Goal: Task Accomplishment & Management: Complete application form

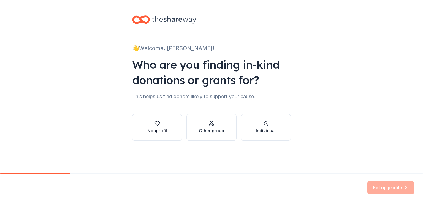
click at [157, 127] on div "Nonprofit" at bounding box center [157, 127] width 20 height 13
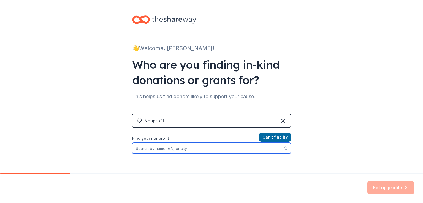
click at [174, 149] on input "Find your nonprofit" at bounding box center [211, 148] width 159 height 11
type input "M"
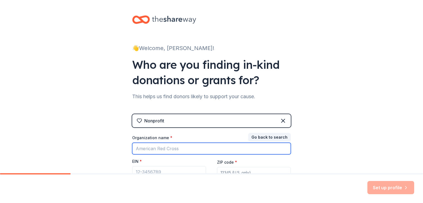
click at [174, 149] on input "Organization name *" at bounding box center [211, 149] width 159 height 12
type input "Governor Winslow Elementary School PTO"
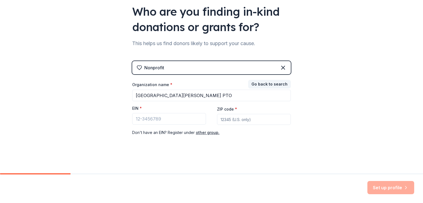
click at [230, 118] on input "ZIP code *" at bounding box center [254, 119] width 74 height 11
type input "02050"
click at [145, 122] on input "EIN *" at bounding box center [169, 119] width 74 height 12
paste input "75-3173974"
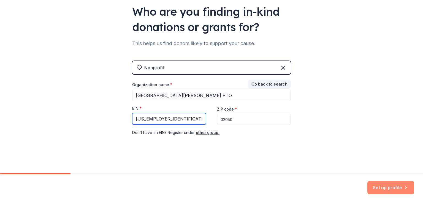
type input "75-3173974"
click at [385, 187] on button "Set up profile" at bounding box center [391, 187] width 47 height 13
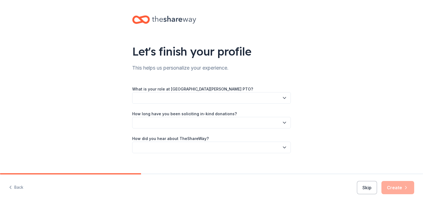
click at [274, 98] on button "button" at bounding box center [211, 98] width 159 height 12
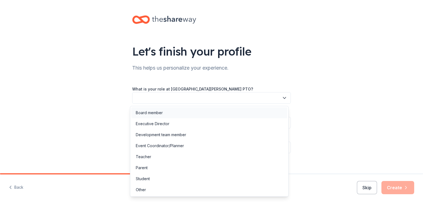
click at [261, 109] on div "Board member" at bounding box center [209, 112] width 156 height 11
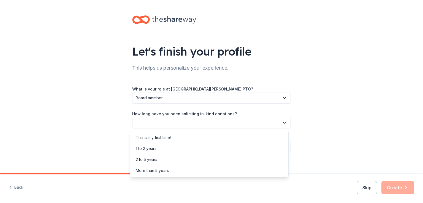
click at [242, 124] on button "button" at bounding box center [211, 123] width 159 height 12
click at [230, 148] on div "1 to 2 years" at bounding box center [209, 148] width 156 height 11
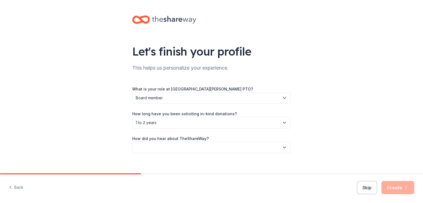
click at [221, 148] on button "button" at bounding box center [211, 148] width 159 height 12
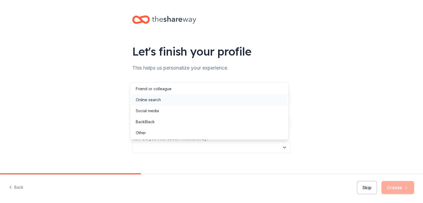
click at [195, 103] on div "Online search" at bounding box center [209, 100] width 156 height 11
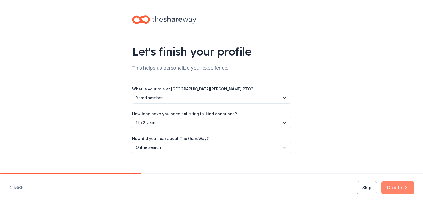
click at [393, 188] on button "Create" at bounding box center [398, 187] width 33 height 13
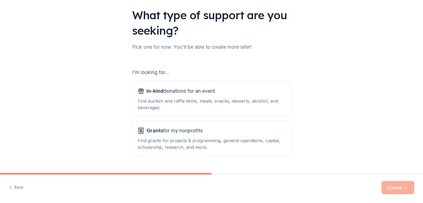
scroll to position [38, 0]
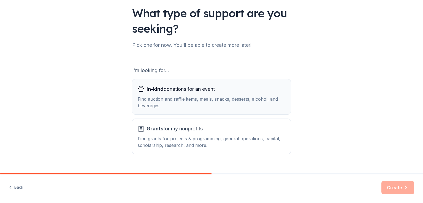
click at [245, 100] on div "Find auction and raffle items, meals, snacks, desserts, alcohol, and beverages." at bounding box center [212, 102] width 148 height 13
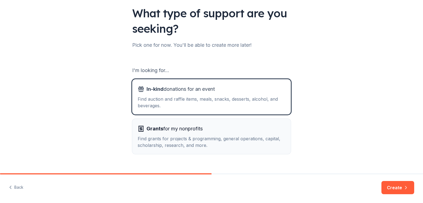
click at [235, 126] on div "Grants for my nonprofits" at bounding box center [212, 129] width 148 height 9
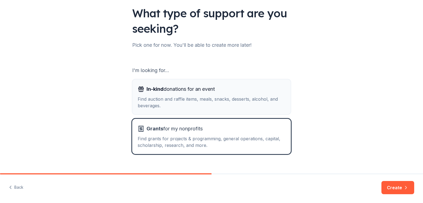
click at [260, 102] on div "Find auction and raffle items, meals, snacks, desserts, alcohol, and beverages." at bounding box center [212, 102] width 148 height 13
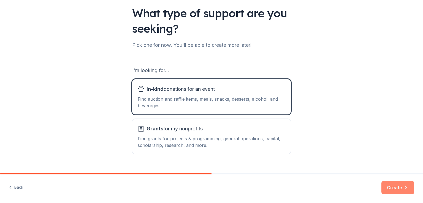
click at [403, 188] on button "Create" at bounding box center [398, 187] width 33 height 13
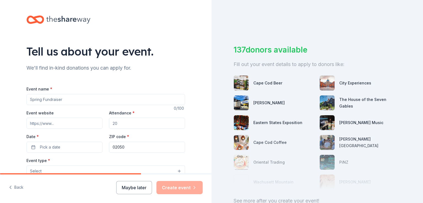
click at [64, 99] on input "Event name *" at bounding box center [105, 99] width 159 height 11
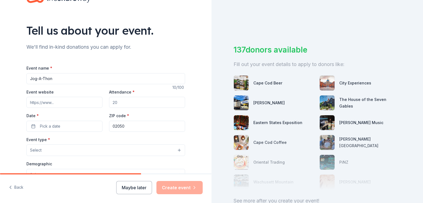
scroll to position [21, 0]
type input "Jog-A-Thon"
click at [63, 101] on input "Event website" at bounding box center [64, 101] width 76 height 11
paste input "https://gws.ptboard.com/"
type input "https://gws.ptboard.com/"
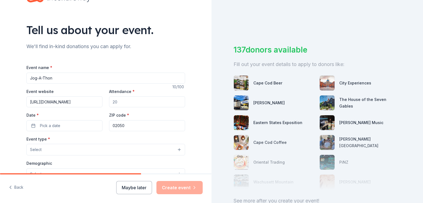
click at [140, 104] on input "Attendance *" at bounding box center [147, 101] width 76 height 11
type input "360"
click at [41, 128] on span "Pick a date" at bounding box center [50, 126] width 20 height 7
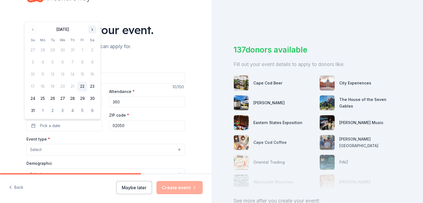
click at [90, 31] on button "Go to next month" at bounding box center [92, 30] width 8 height 8
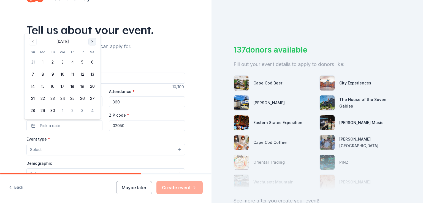
click at [90, 31] on div "Tell us about your event." at bounding box center [105, 29] width 159 height 15
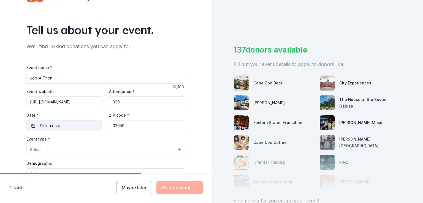
click at [65, 127] on button "Pick a date" at bounding box center [64, 125] width 76 height 11
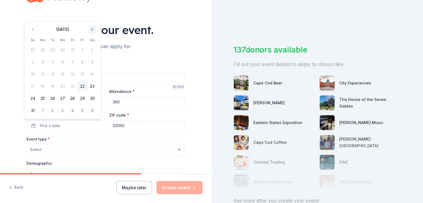
click at [93, 29] on button "Go to next month" at bounding box center [92, 30] width 8 height 8
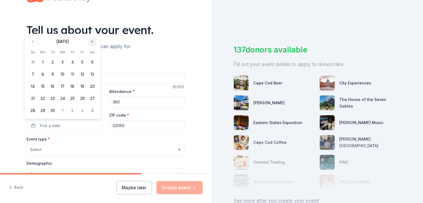
click at [93, 40] on button "Go to next month" at bounding box center [92, 42] width 8 height 8
click at [74, 86] on button "16" at bounding box center [73, 87] width 10 height 10
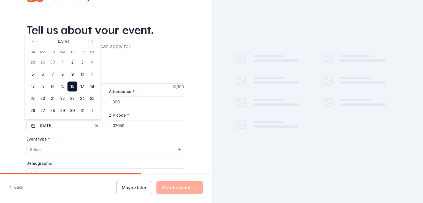
click at [110, 136] on div "Event type * Select" at bounding box center [105, 146] width 159 height 20
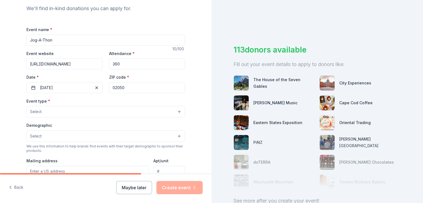
scroll to position [63, 0]
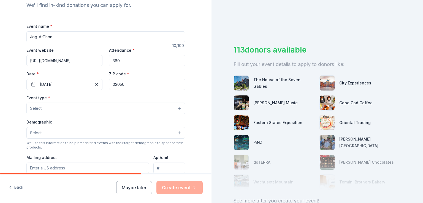
click at [111, 109] on button "Select" at bounding box center [105, 109] width 159 height 12
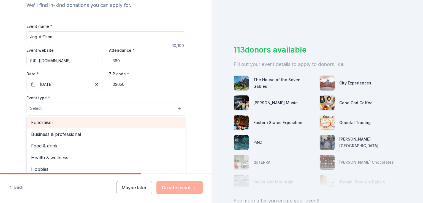
click at [103, 122] on span "Fundraiser" at bounding box center [105, 122] width 149 height 7
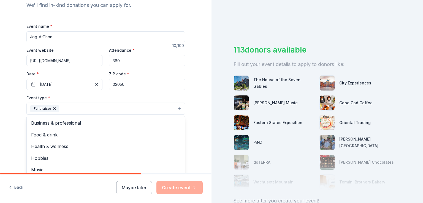
click at [14, 125] on div "Tell us about your event. We'll find in-kind donations you can apply for. Event…" at bounding box center [106, 120] width 212 height 367
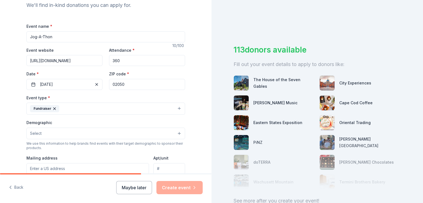
click at [109, 106] on button "Fundraiser" at bounding box center [105, 109] width 159 height 12
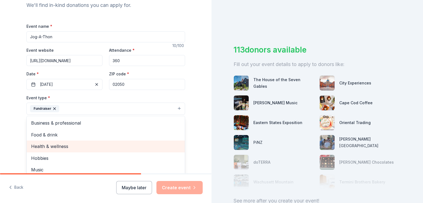
click at [78, 146] on span "Health & wellness" at bounding box center [105, 146] width 149 height 7
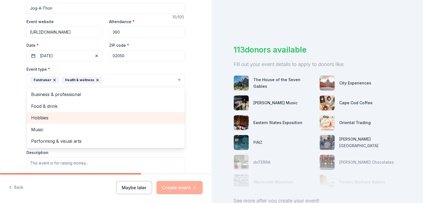
scroll to position [101, 0]
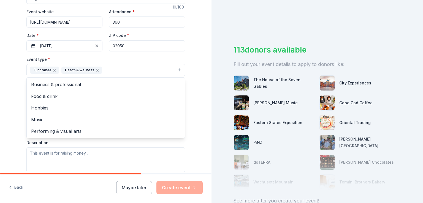
click at [12, 135] on div "Tell us about your event. We'll find in-kind donations you can apply for. Event…" at bounding box center [106, 82] width 212 height 367
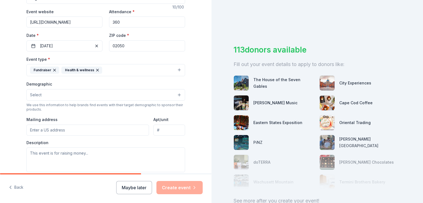
click at [45, 92] on button "Select" at bounding box center [105, 95] width 159 height 12
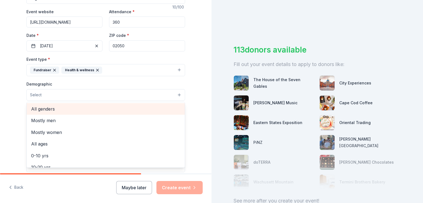
click at [60, 110] on span "All genders" at bounding box center [105, 109] width 149 height 7
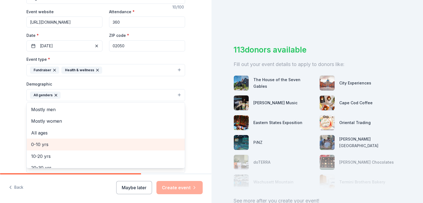
click at [61, 146] on span "0-10 yrs" at bounding box center [105, 144] width 149 height 7
click at [60, 147] on span "10-20 yrs" at bounding box center [105, 144] width 149 height 7
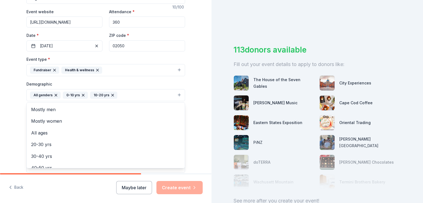
click at [11, 136] on div "Tell us about your event. We'll find in-kind donations you can apply for. Event…" at bounding box center [106, 83] width 212 height 368
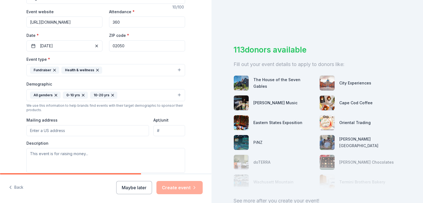
click at [53, 131] on input "Mailing address" at bounding box center [87, 130] width 123 height 11
type input "60 Regis Road"
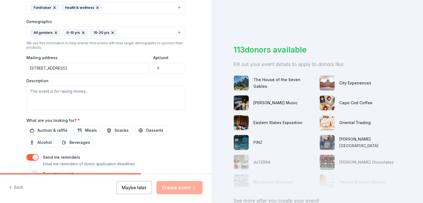
scroll to position [164, 0]
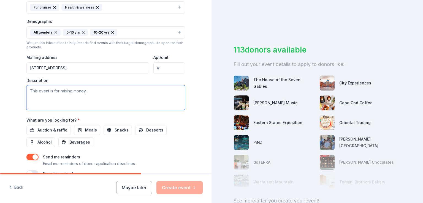
click at [70, 90] on textarea at bounding box center [105, 97] width 159 height 25
paste textarea "The funds raised will help with much needed supplies, technology, teacher appre…"
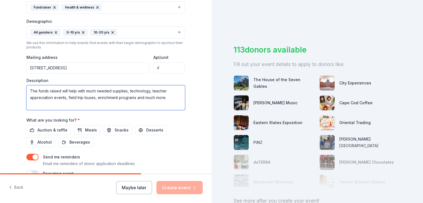
type textarea "The funds raised will help with much needed supplies, technology, teacher appre…"
drag, startPoint x: 171, startPoint y: 102, endPoint x: 2, endPoint y: 92, distance: 169.5
click at [2, 92] on div "Tell us about your event. We'll find in-kind donations you can apply for. Event…" at bounding box center [106, 20] width 212 height 368
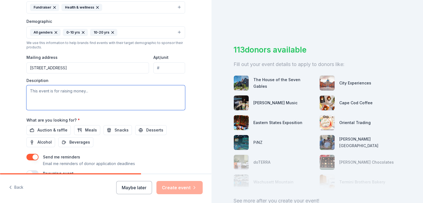
paste textarea "The Jog-A-Thon is a fundraising event which brings the GWS community together y…"
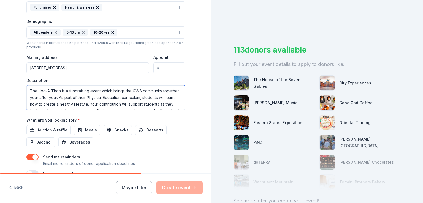
scroll to position [23, 0]
paste textarea "This is the PTO’s largest fundraiser and enables us to raise funds for supplies…"
type textarea "The Jog-A-Thon is a fundraising event which brings the GWS community together y…"
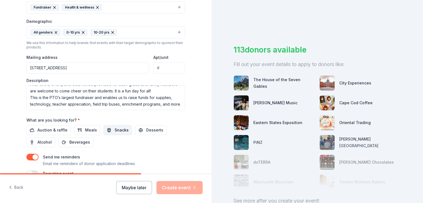
click at [115, 131] on span "Snacks" at bounding box center [122, 130] width 14 height 7
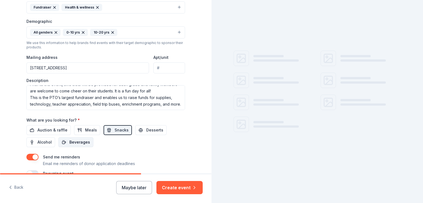
click at [77, 144] on span "Beverages" at bounding box center [79, 142] width 21 height 7
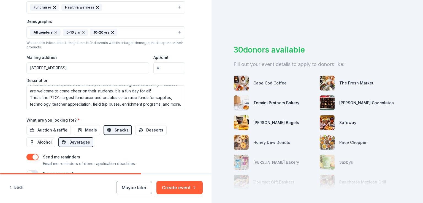
click at [129, 146] on div "Auction & raffle Meals Snacks Desserts Alcohol Beverages" at bounding box center [105, 136] width 159 height 22
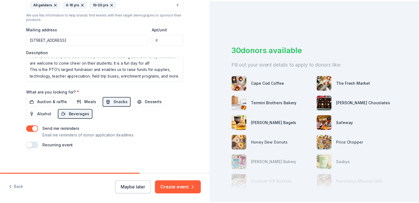
scroll to position [194, 0]
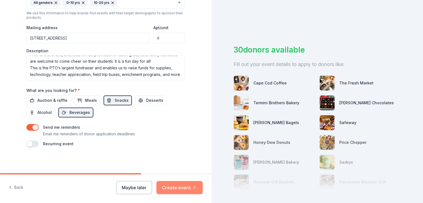
click at [179, 187] on button "Create event" at bounding box center [180, 187] width 46 height 13
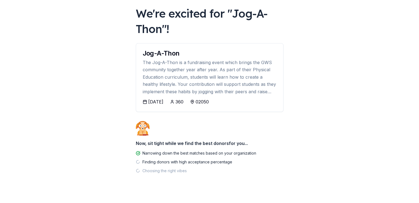
scroll to position [37, 0]
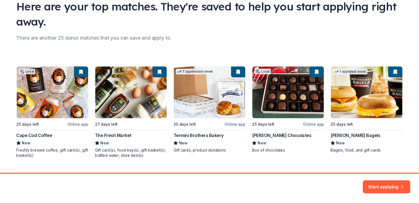
scroll to position [58, 0]
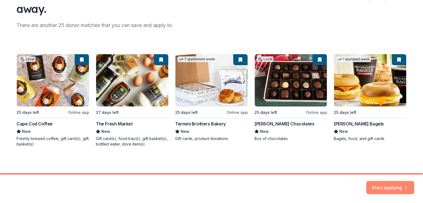
click at [385, 187] on button "Start applying" at bounding box center [391, 184] width 48 height 13
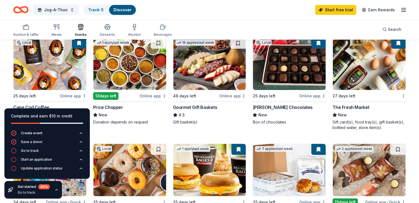
scroll to position [56, 0]
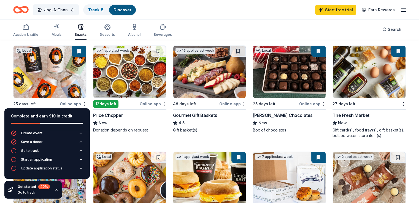
click at [309, 104] on div "Online app" at bounding box center [312, 104] width 27 height 7
click at [367, 82] on img at bounding box center [369, 72] width 73 height 52
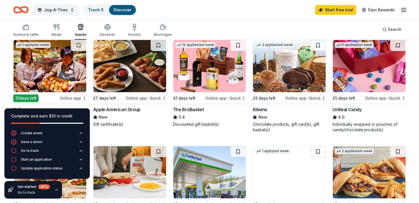
scroll to position [273, 0]
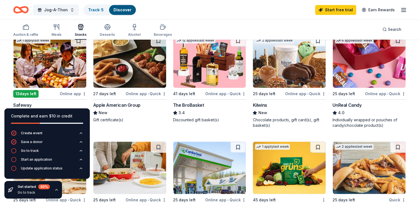
click at [361, 74] on img at bounding box center [369, 62] width 73 height 52
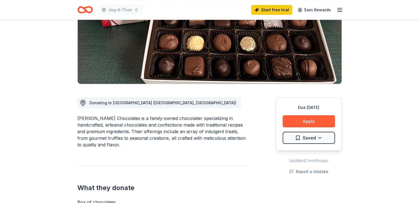
scroll to position [80, 0]
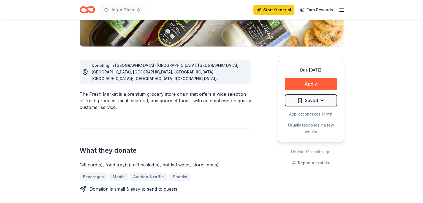
scroll to position [120, 0]
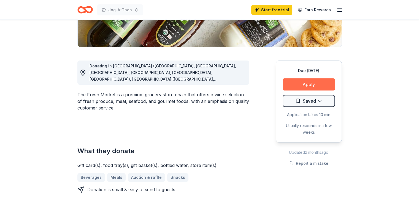
click at [321, 86] on button "Apply" at bounding box center [309, 85] width 52 height 12
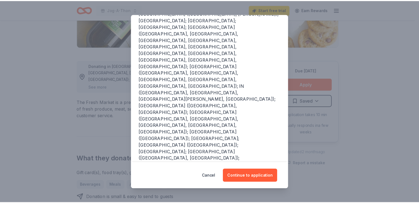
scroll to position [0, 0]
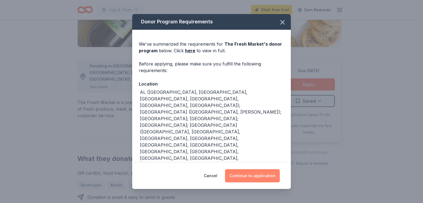
click at [258, 178] on button "Continue to application" at bounding box center [252, 176] width 55 height 13
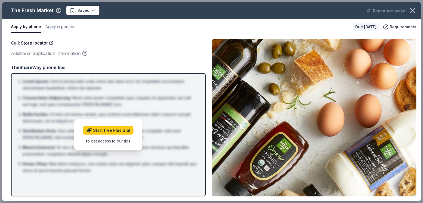
click at [150, 58] on div "Call : Store locator Additional application information TheShareWay phone tips …" at bounding box center [108, 117] width 195 height 157
click at [147, 122] on li "Nulla Facilisi : Ut enim ad minima veniam, quis nostrum exercitationem ullam co…" at bounding box center [110, 117] width 175 height 13
click at [171, 46] on div "Call : Store locator" at bounding box center [108, 42] width 195 height 7
click at [89, 4] on div "The Fresh Market Saved Report a mistake" at bounding box center [211, 10] width 419 height 17
click at [20, 27] on button "Apply by phone" at bounding box center [26, 27] width 30 height 12
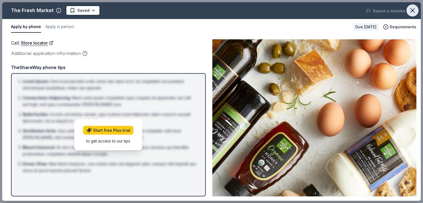
click at [412, 10] on icon "button" at bounding box center [413, 11] width 4 height 4
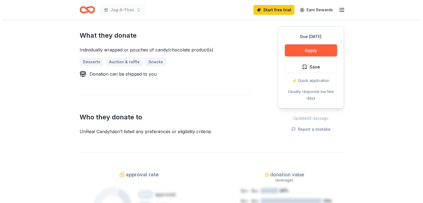
scroll to position [204, 0]
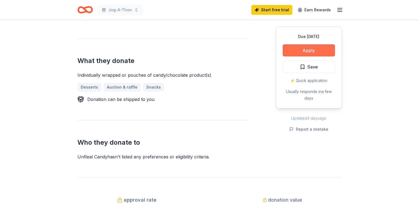
click at [318, 52] on button "Apply" at bounding box center [309, 50] width 52 height 12
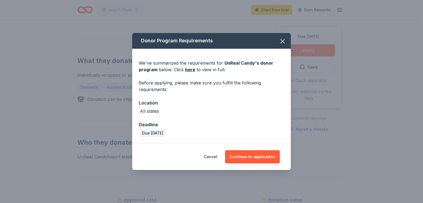
click at [318, 52] on div "Donor Program Requirements We've summarized the requirements for UnReal Candy '…" at bounding box center [211, 101] width 423 height 203
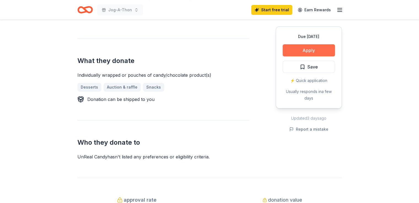
click at [318, 52] on button "Apply" at bounding box center [309, 50] width 52 height 12
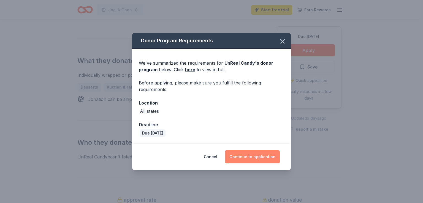
click at [258, 156] on button "Continue to application" at bounding box center [252, 156] width 55 height 13
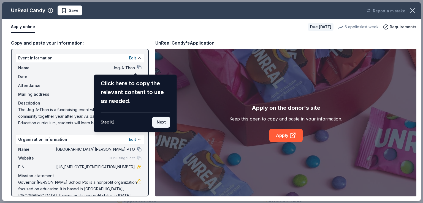
click at [160, 121] on button "Next" at bounding box center [161, 122] width 18 height 11
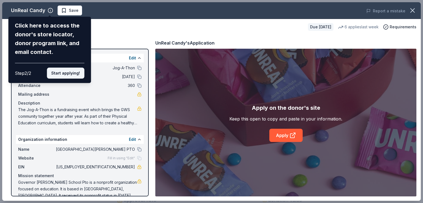
click at [66, 73] on button "Start applying!" at bounding box center [65, 73] width 37 height 11
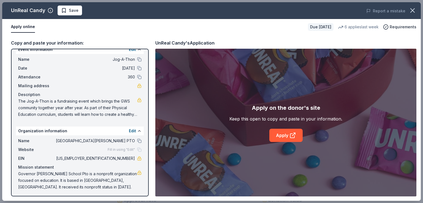
scroll to position [9, 0]
click at [291, 135] on icon at bounding box center [293, 135] width 7 height 7
